Goal: Transaction & Acquisition: Book appointment/travel/reservation

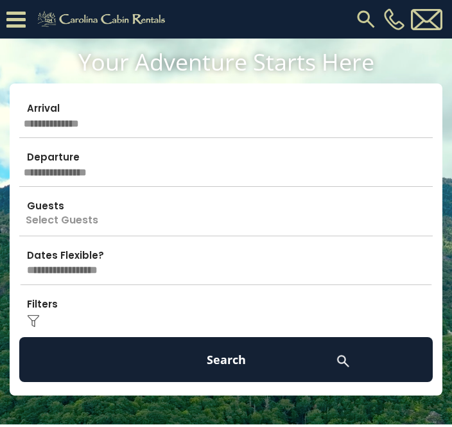
click at [80, 124] on input "text" at bounding box center [225, 115] width 413 height 45
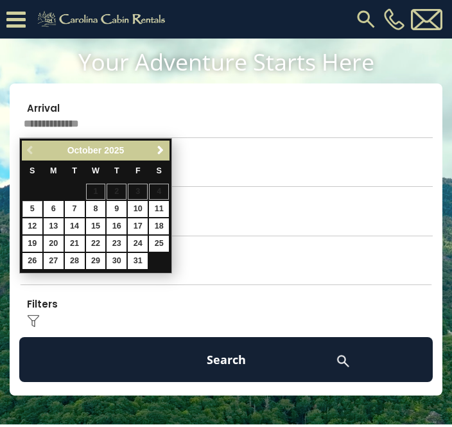
click at [159, 154] on span "Next" at bounding box center [160, 150] width 10 height 10
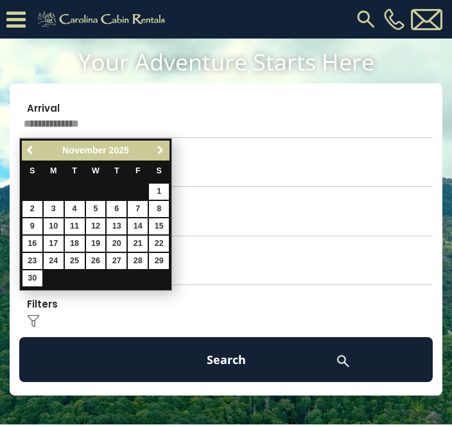
click at [167, 149] on link "Next" at bounding box center [160, 150] width 16 height 16
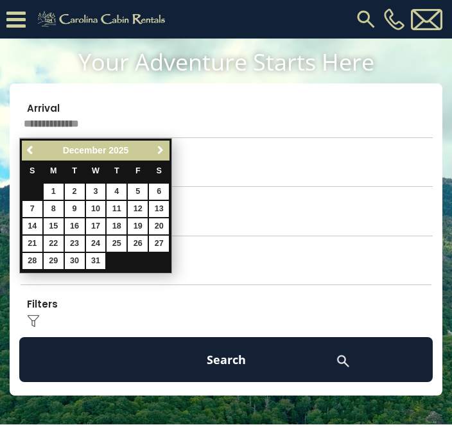
click at [162, 150] on span "Next" at bounding box center [160, 150] width 10 height 10
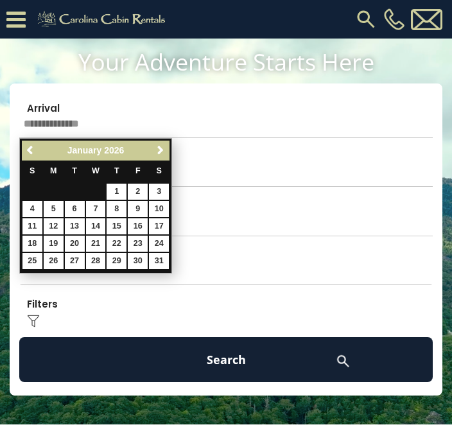
click at [158, 152] on span "Next" at bounding box center [160, 150] width 10 height 10
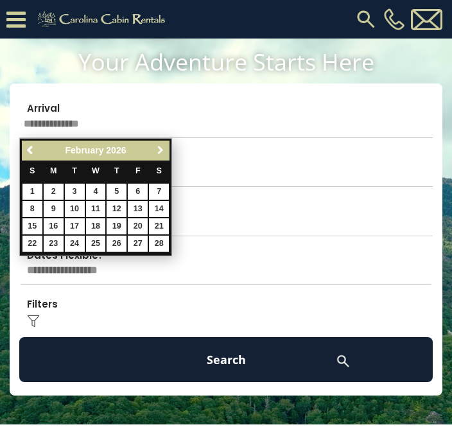
click at [160, 147] on span "Next" at bounding box center [160, 150] width 10 height 10
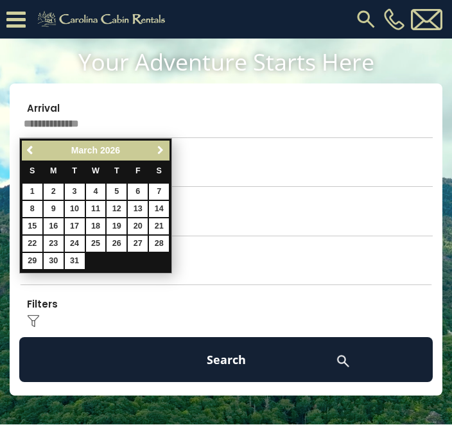
click at [158, 146] on span "Next" at bounding box center [160, 150] width 10 height 10
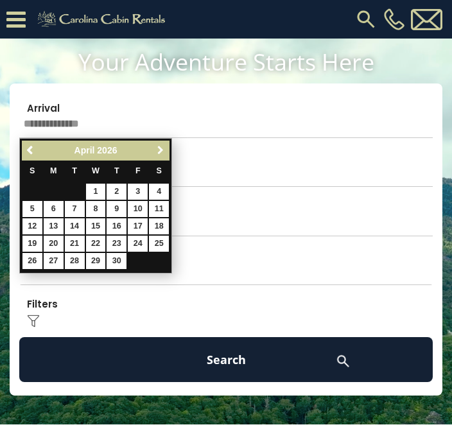
click at [155, 151] on span "Next" at bounding box center [160, 150] width 10 height 10
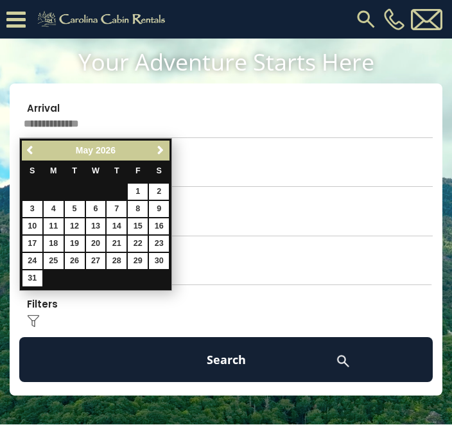
click at [155, 148] on span "Next" at bounding box center [160, 150] width 10 height 10
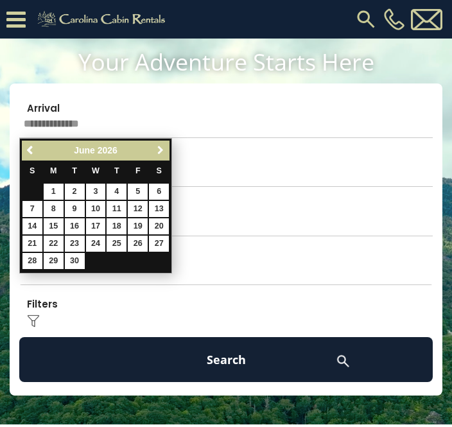
click at [153, 144] on link "Next" at bounding box center [160, 150] width 16 height 16
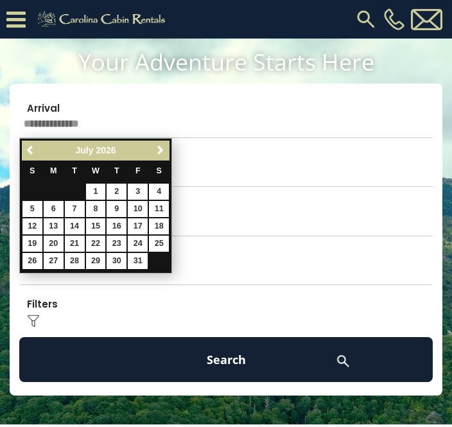
click at [37, 265] on link "26" at bounding box center [32, 261] width 20 height 16
type input "*******"
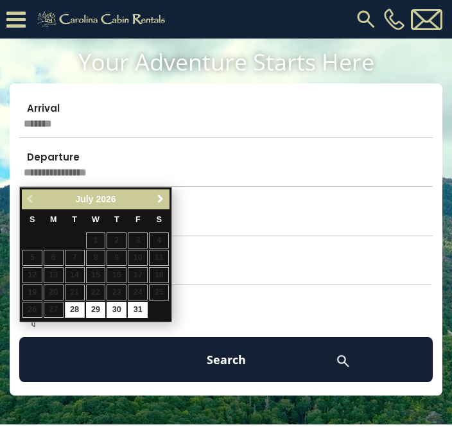
click at [167, 203] on link "Next" at bounding box center [160, 199] width 16 height 16
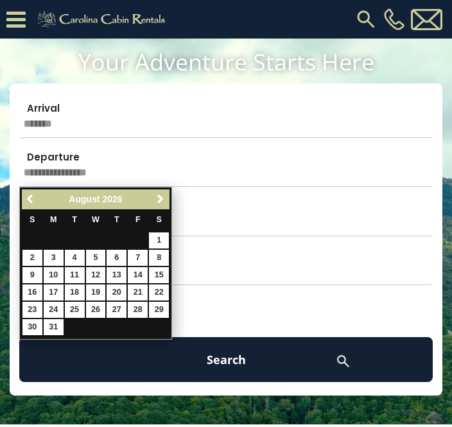
click at [36, 330] on link "30" at bounding box center [32, 327] width 20 height 16
type input "*******"
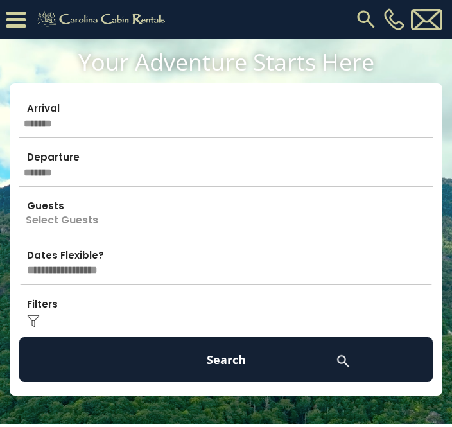
click at [94, 216] on p "Select Guests" at bounding box center [225, 213] width 413 height 45
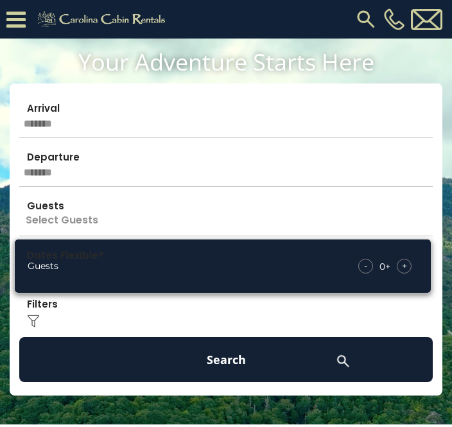
click at [409, 268] on div "+" at bounding box center [404, 266] width 15 height 15
click at [409, 261] on div "+" at bounding box center [404, 266] width 15 height 15
click at [410, 265] on div "+" at bounding box center [404, 266] width 15 height 15
click at [410, 263] on div "+" at bounding box center [404, 266] width 15 height 15
click at [234, 363] on button "Search" at bounding box center [225, 359] width 413 height 45
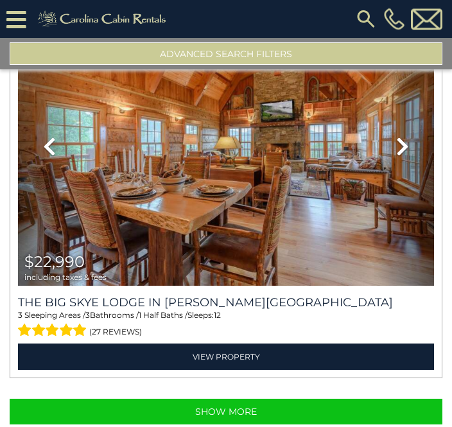
scroll to position [67, 0]
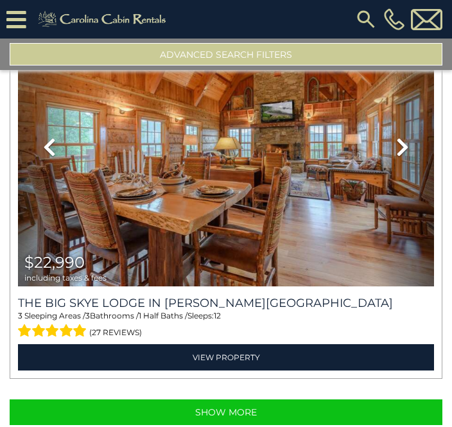
click at [228, 399] on button "Show More" at bounding box center [226, 412] width 432 height 26
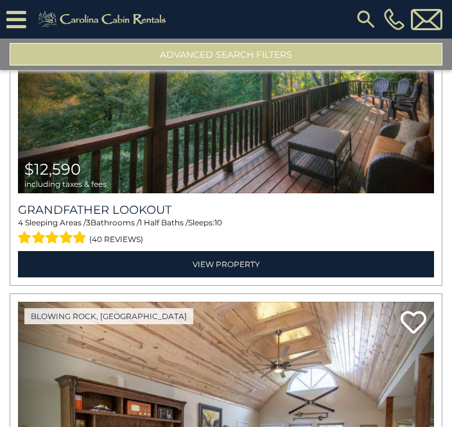
scroll to position [21914, 0]
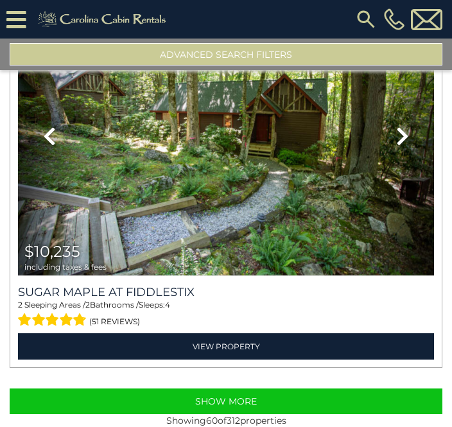
click at [216, 391] on button "Show More" at bounding box center [226, 401] width 432 height 26
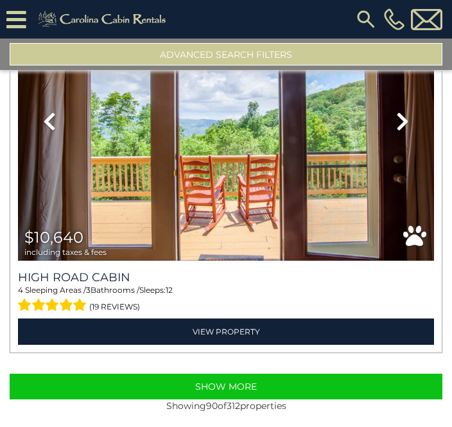
scroll to position [34644, 0]
